Goal: Task Accomplishment & Management: Manage account settings

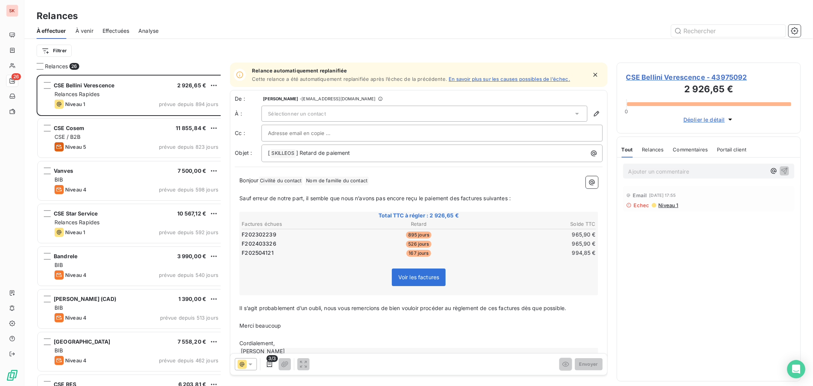
scroll to position [314, 183]
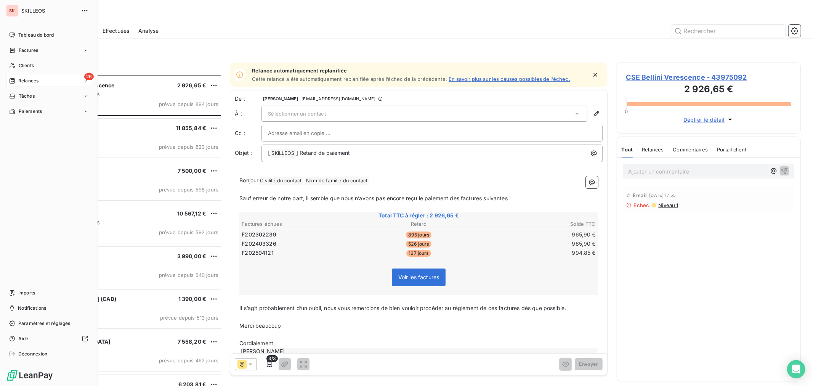
click at [18, 77] on span "Relances" at bounding box center [28, 80] width 20 height 7
click at [24, 62] on span "Clients" at bounding box center [26, 65] width 15 height 7
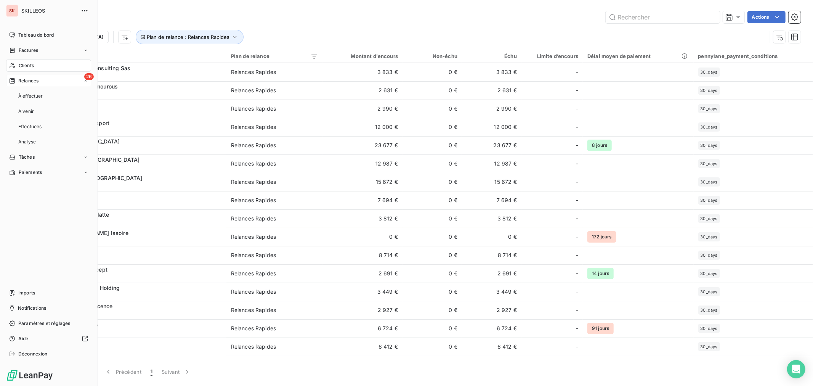
click at [26, 77] on span "Relances" at bounding box center [28, 80] width 20 height 7
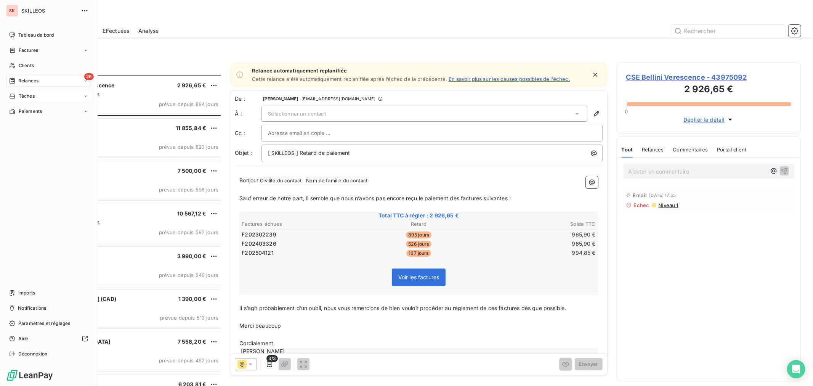
scroll to position [314, 183]
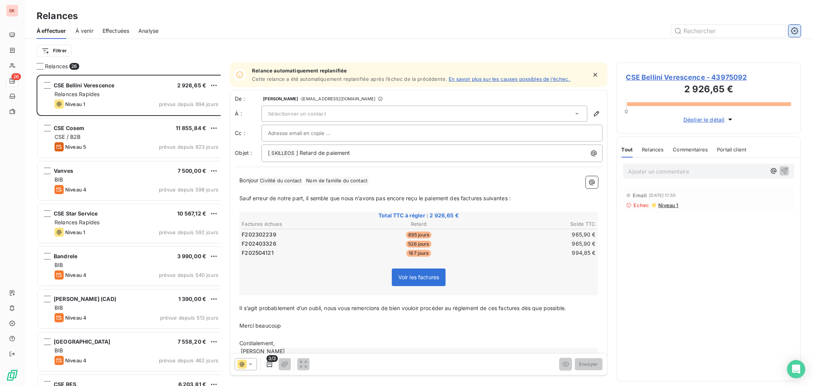
click at [797, 27] on icon "button" at bounding box center [795, 31] width 8 height 8
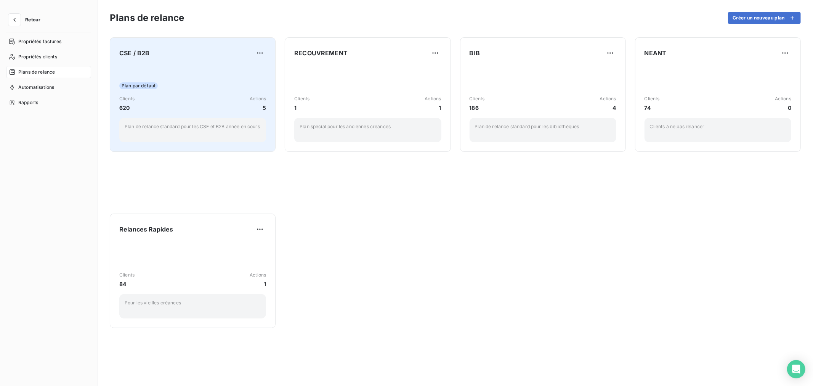
click at [194, 66] on div "Plan par défaut Clients 620 Actions 5 Plan de relance standard pour les CSE et …" at bounding box center [192, 103] width 147 height 77
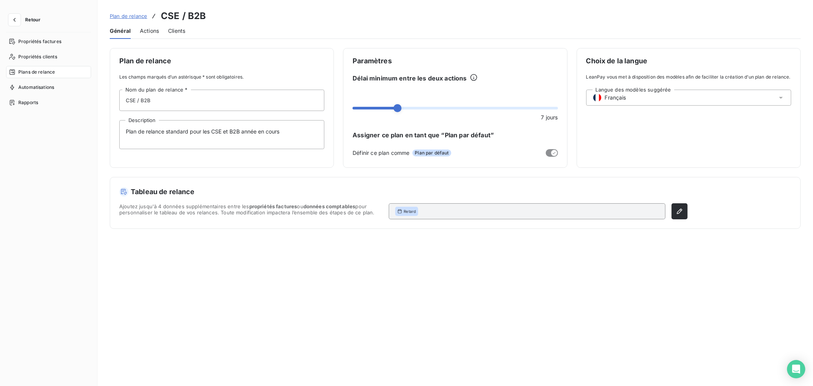
click at [168, 27] on span "Clients" at bounding box center [176, 31] width 17 height 8
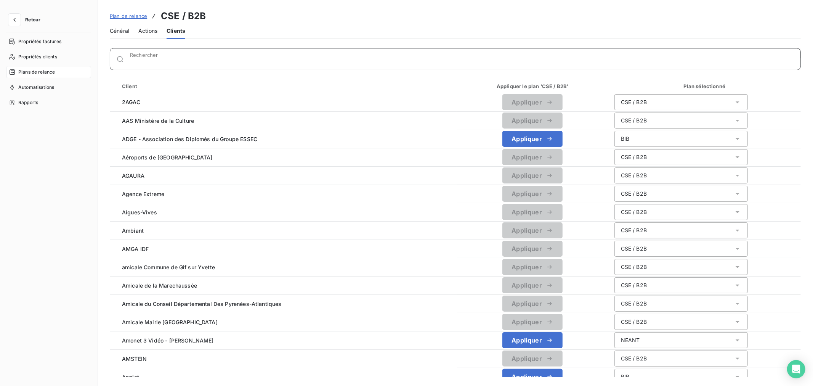
click at [132, 58] on input "Rechercher" at bounding box center [465, 62] width 670 height 8
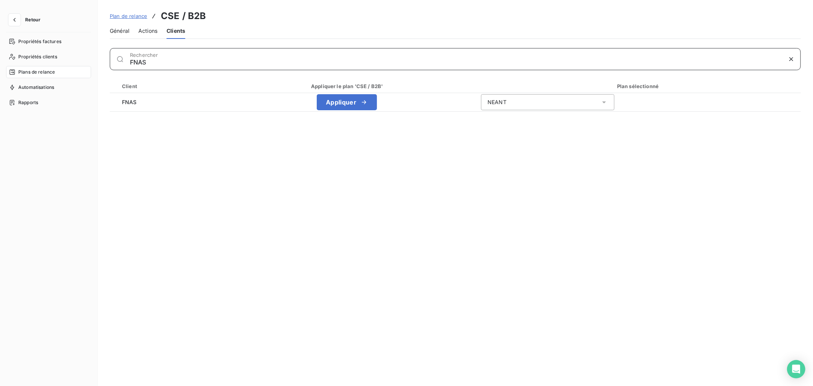
type input "FNAS"
click at [431, 111] on div "Client Appliquer le plan 'CSE / B2B' Plan sélectionné FNAS Appliquer NEANT" at bounding box center [455, 227] width 691 height 297
click at [357, 23] on div "Général Actions Clients" at bounding box center [455, 31] width 691 height 16
